Goal: Task Accomplishment & Management: Complete application form

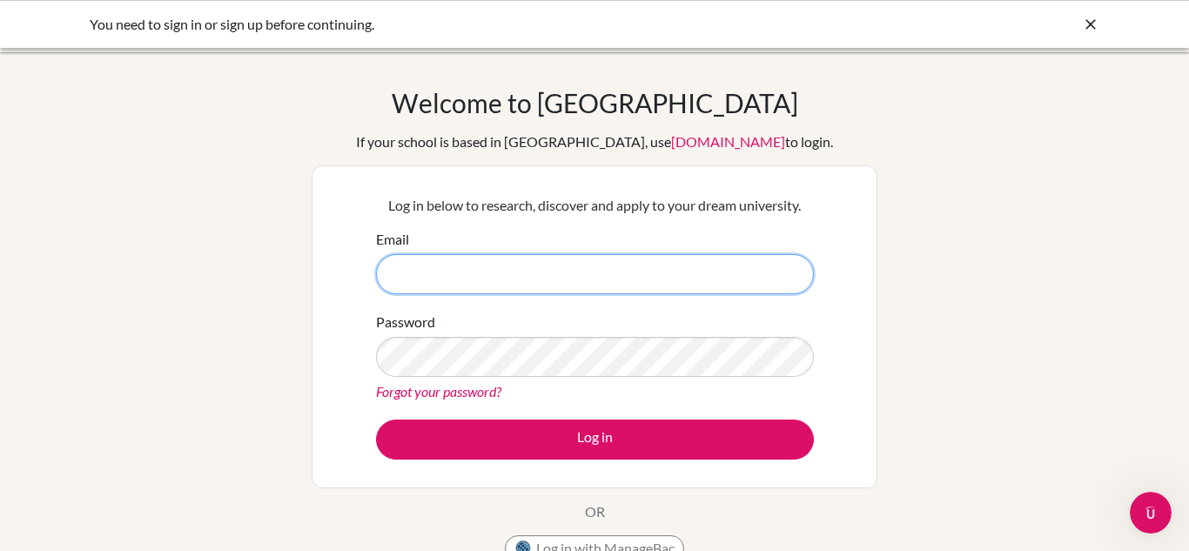
click at [447, 272] on input "Email" at bounding box center [595, 274] width 438 height 40
paste input "[EMAIL_ADDRESS][DOMAIN_NAME]"
type input "[EMAIL_ADDRESS][DOMAIN_NAME]"
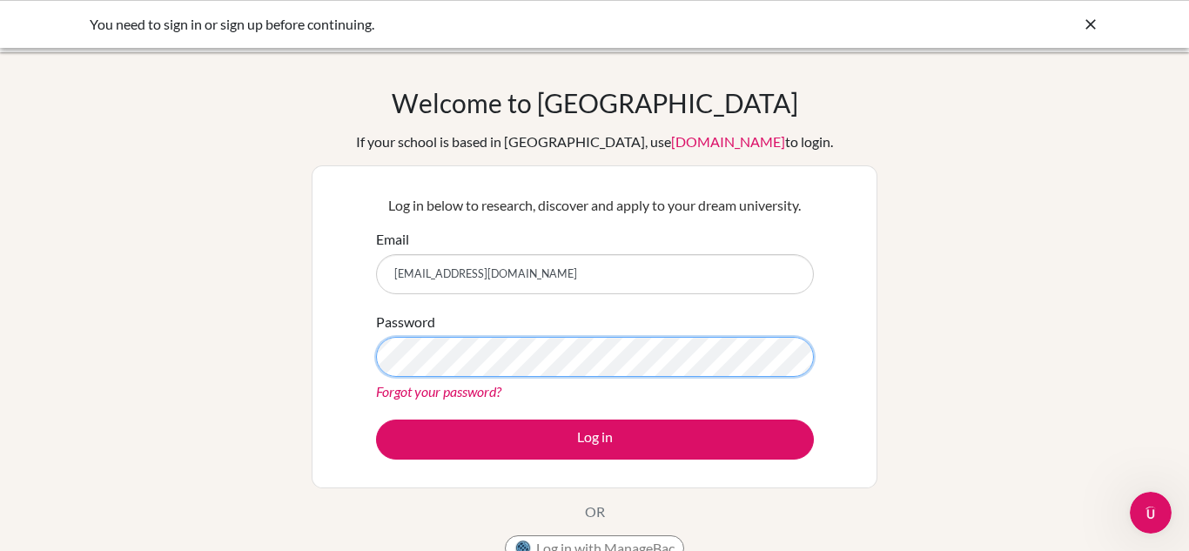
click at [376, 420] on button "Log in" at bounding box center [595, 440] width 438 height 40
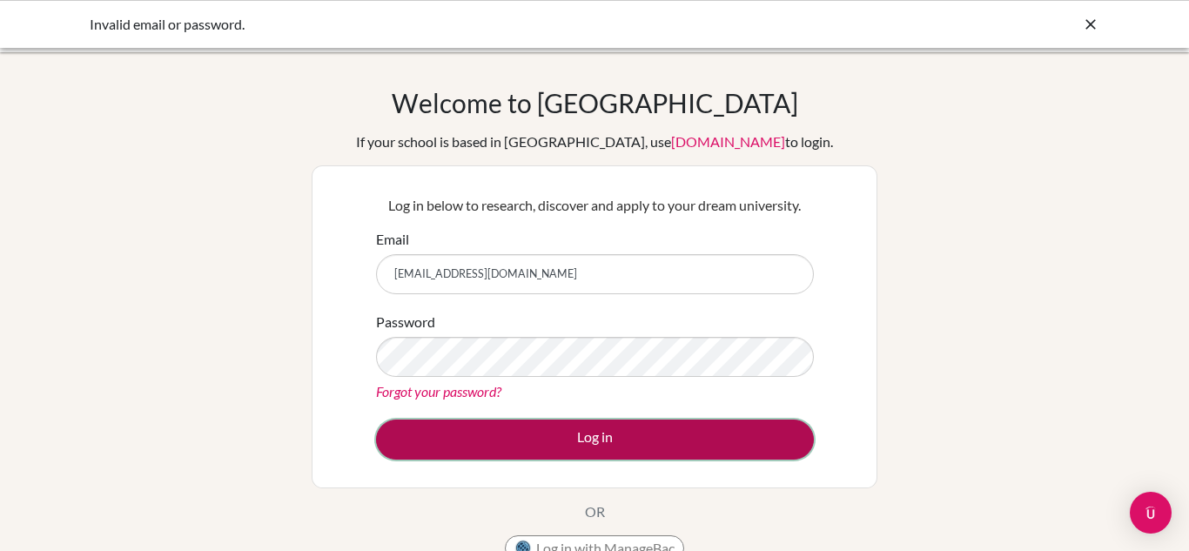
click at [472, 440] on button "Log in" at bounding box center [595, 440] width 438 height 40
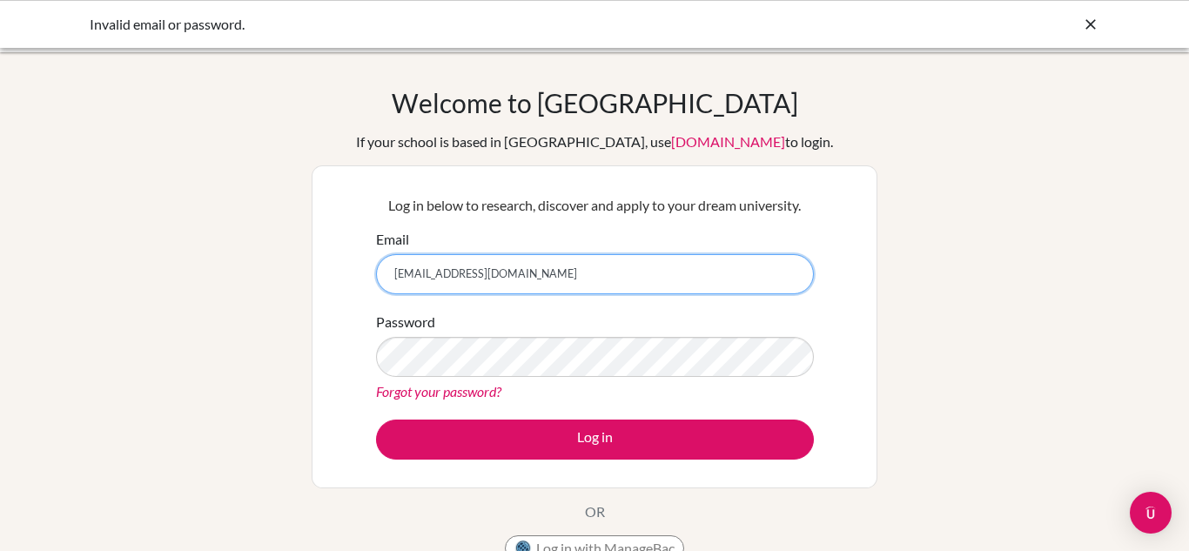
scroll to position [1, 0]
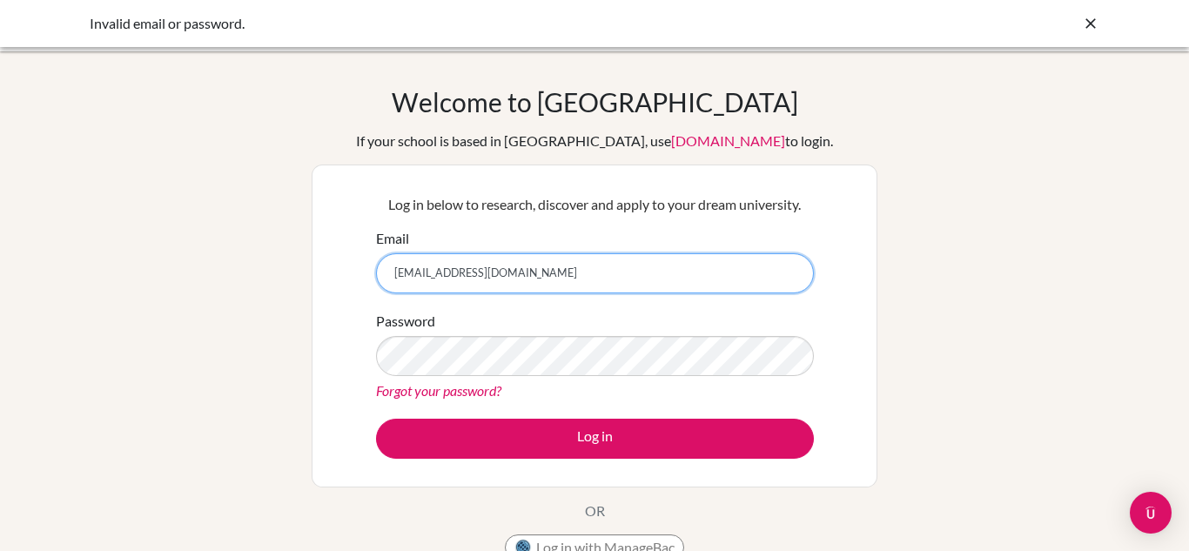
drag, startPoint x: 569, startPoint y: 283, endPoint x: 317, endPoint y: 270, distance: 252.8
click at [317, 270] on div "Log in below to research, discover and apply to your dream university. Email [E…" at bounding box center [595, 326] width 566 height 323
type input "1"
